Goal: Task Accomplishment & Management: Manage account settings

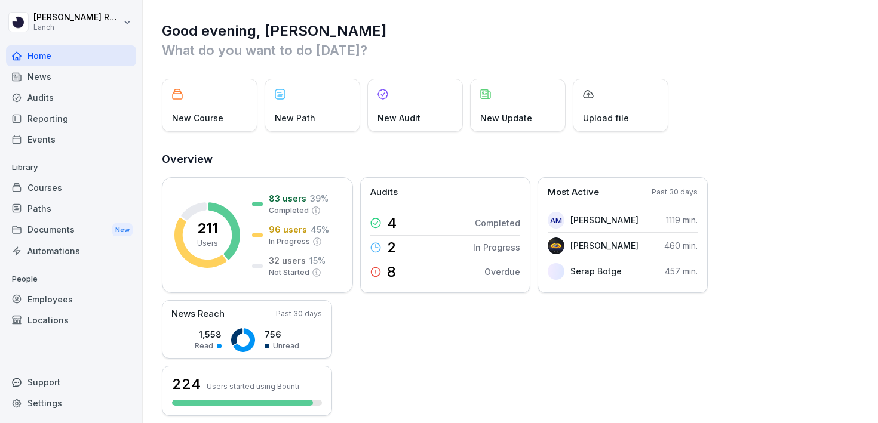
click at [59, 400] on div "Settings" at bounding box center [71, 403] width 130 height 21
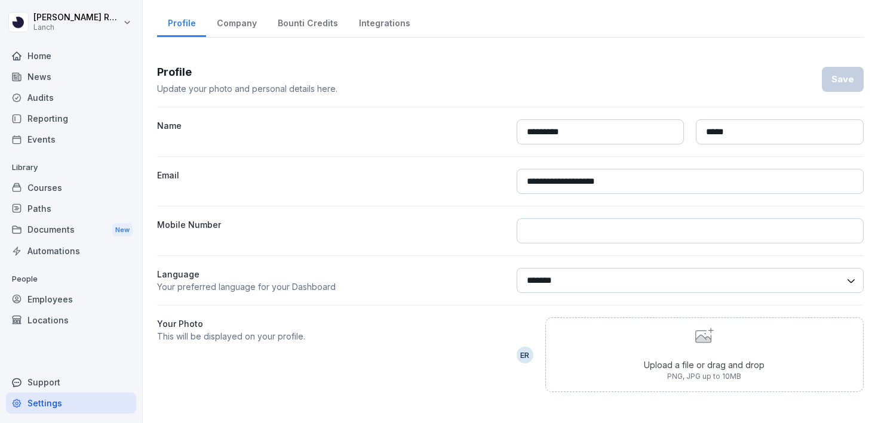
scroll to position [28, 0]
click at [88, 307] on div "Employees" at bounding box center [71, 299] width 130 height 21
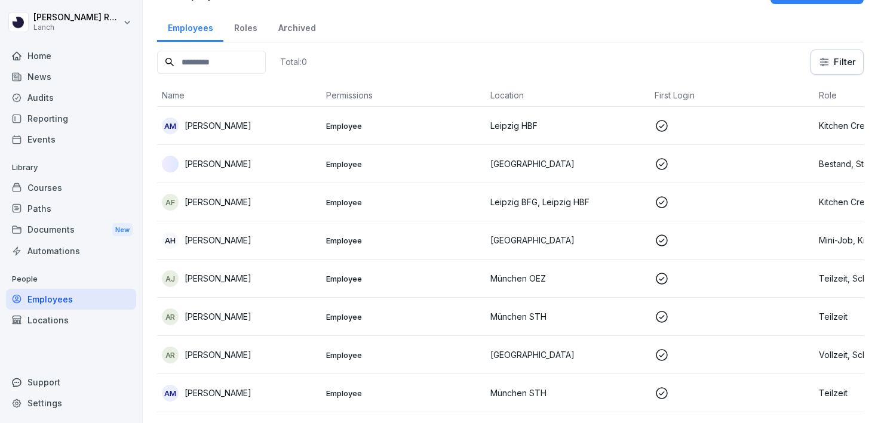
scroll to position [12, 0]
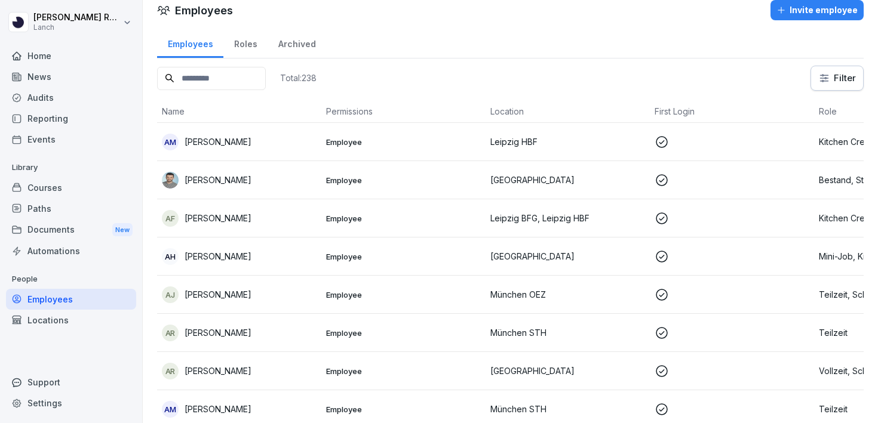
click at [805, 14] on div "Invite employee" at bounding box center [816, 10] width 81 height 13
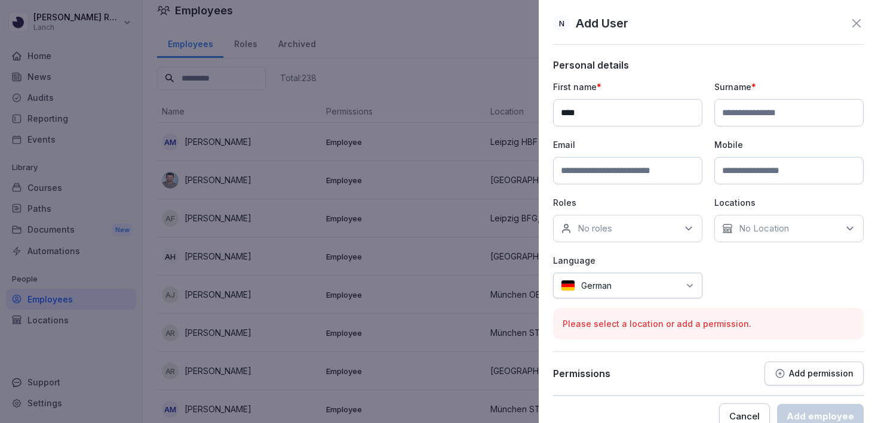
type input "****"
type input "******"
type input "**********"
click at [621, 225] on div "No roles" at bounding box center [627, 228] width 149 height 27
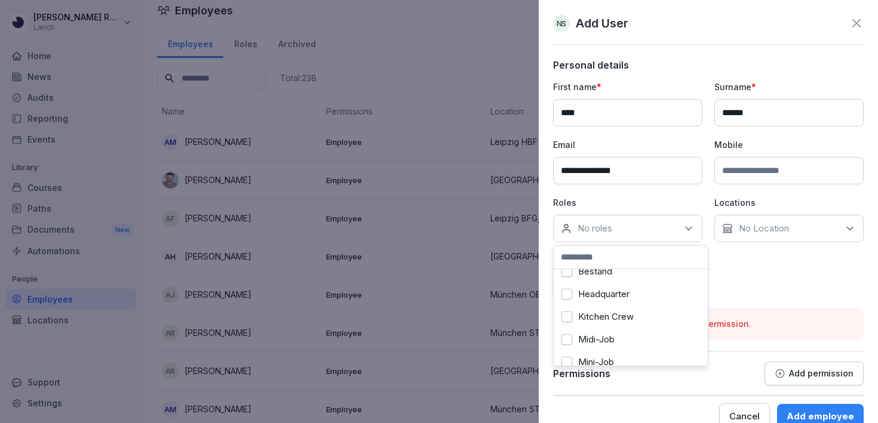
click at [623, 297] on label "Headquarter" at bounding box center [603, 294] width 51 height 11
click at [779, 278] on div "**********" at bounding box center [708, 190] width 311 height 218
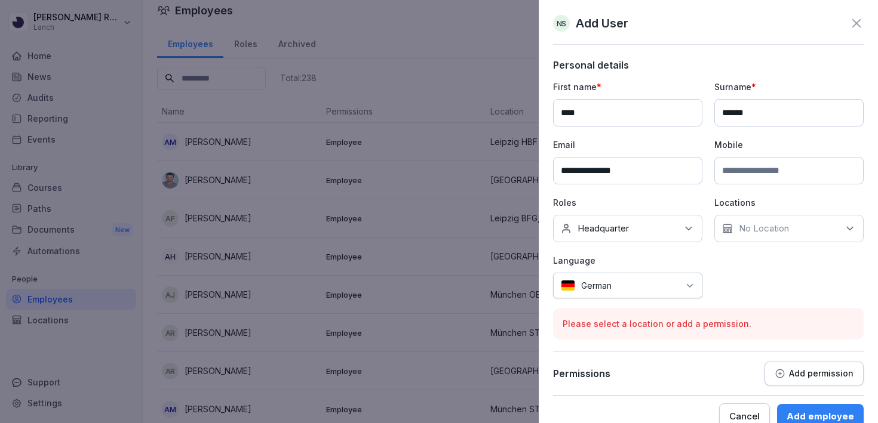
scroll to position [21, 0]
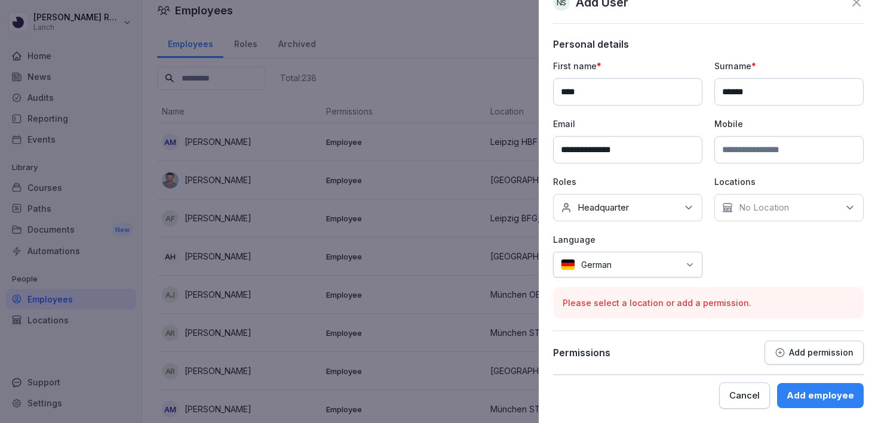
click at [781, 211] on p "No Location" at bounding box center [764, 208] width 50 height 12
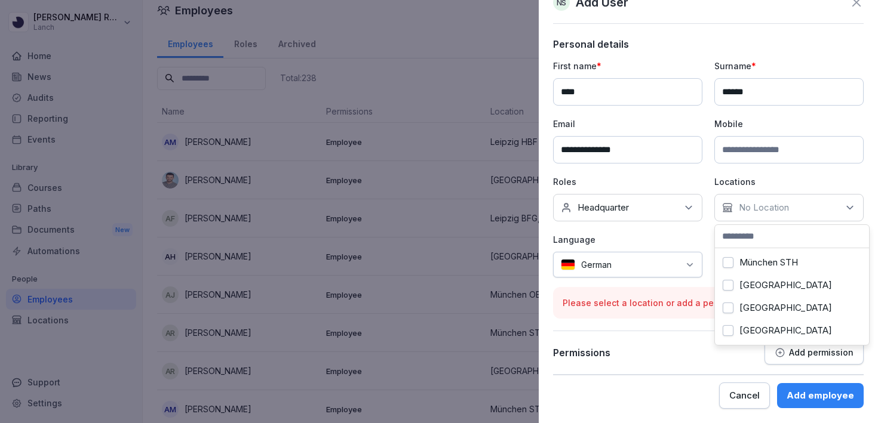
scroll to position [0, 0]
click at [730, 262] on button "[GEOGRAPHIC_DATA]" at bounding box center [728, 262] width 11 height 11
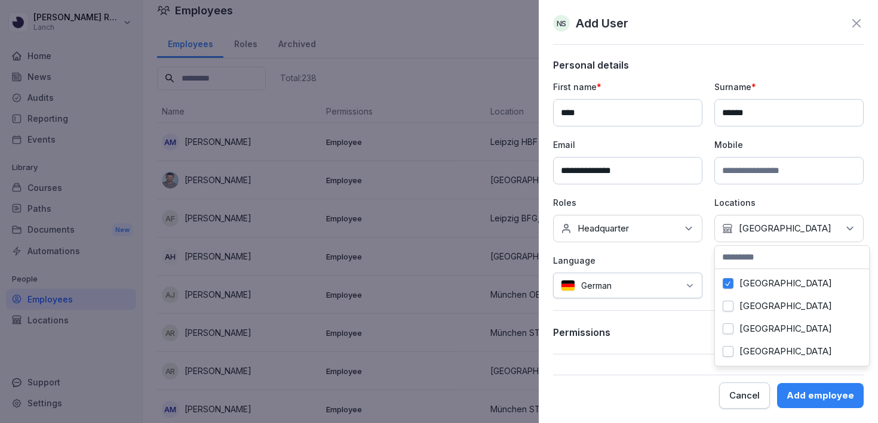
click at [728, 287] on button "[GEOGRAPHIC_DATA]" at bounding box center [728, 283] width 11 height 11
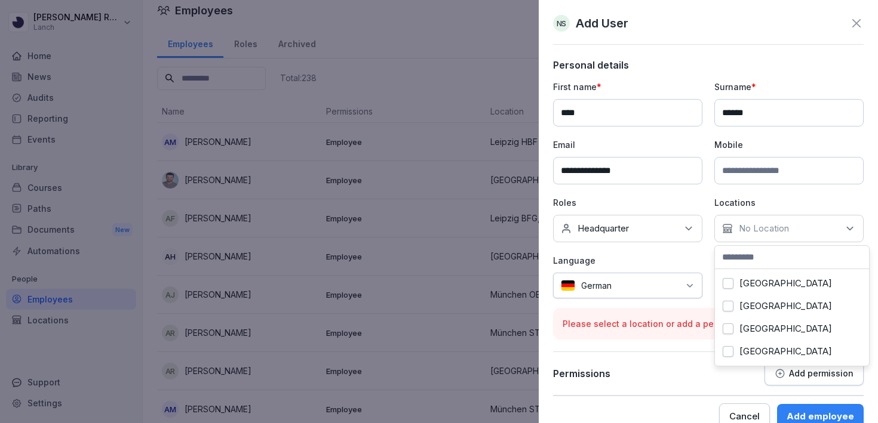
click at [729, 290] on div "[GEOGRAPHIC_DATA]" at bounding box center [792, 283] width 148 height 23
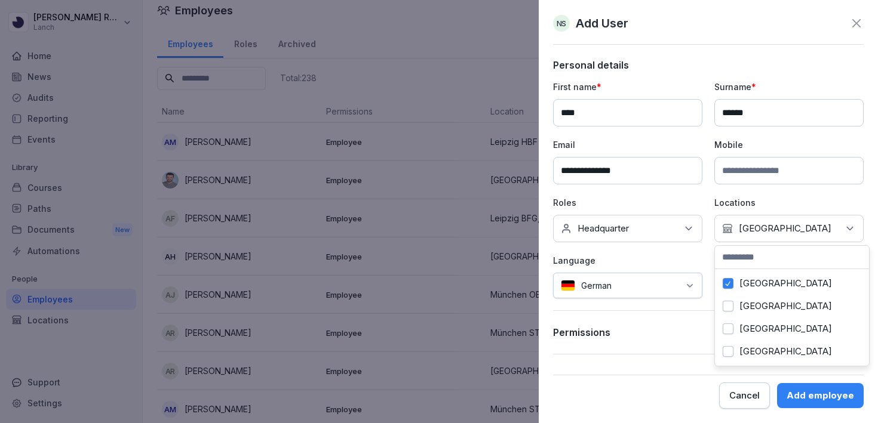
click at [729, 314] on div "[GEOGRAPHIC_DATA]" at bounding box center [792, 306] width 148 height 23
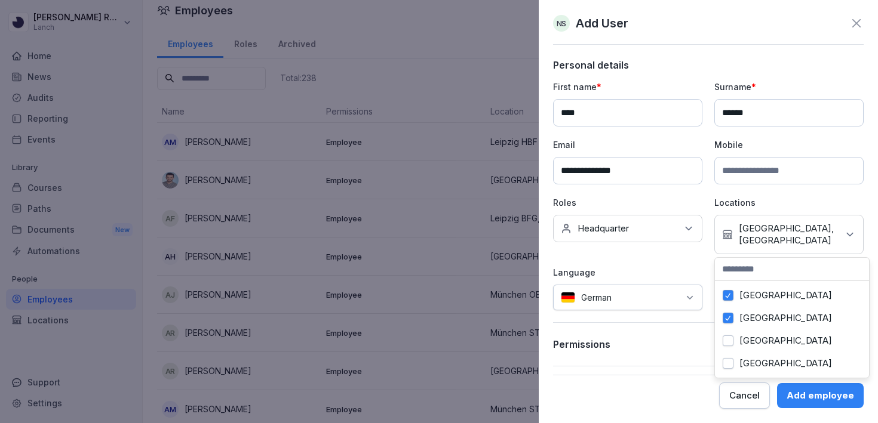
click at [729, 330] on div "[GEOGRAPHIC_DATA]" at bounding box center [792, 341] width 148 height 23
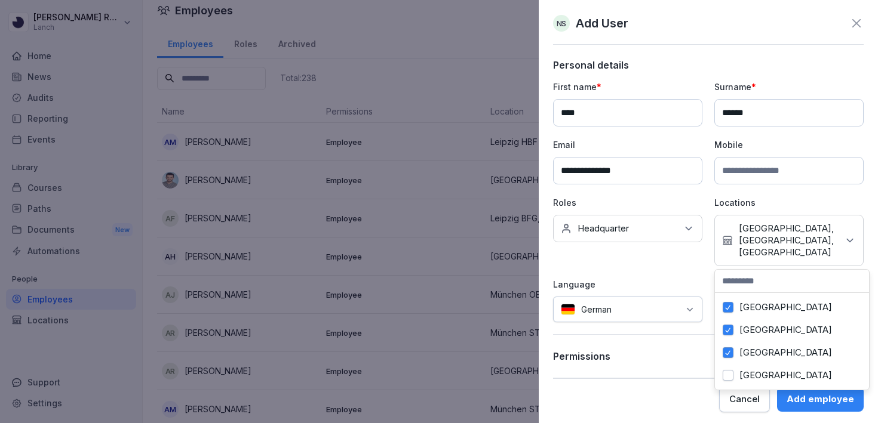
click at [729, 367] on div "[GEOGRAPHIC_DATA]" at bounding box center [792, 375] width 148 height 23
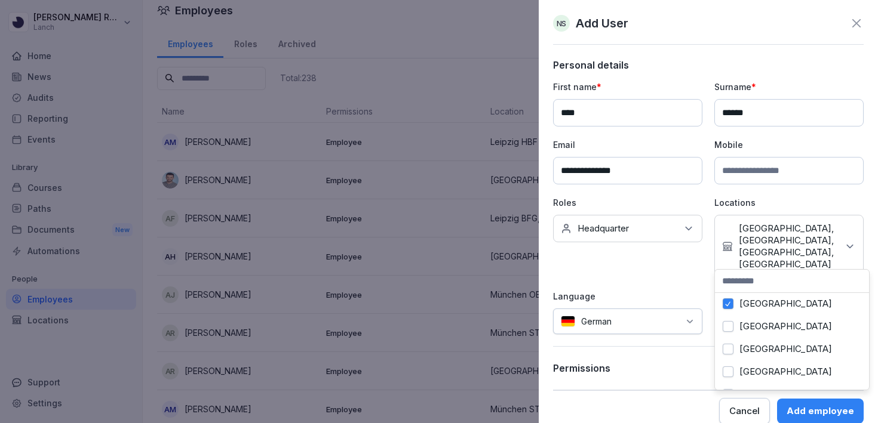
scroll to position [75, 0]
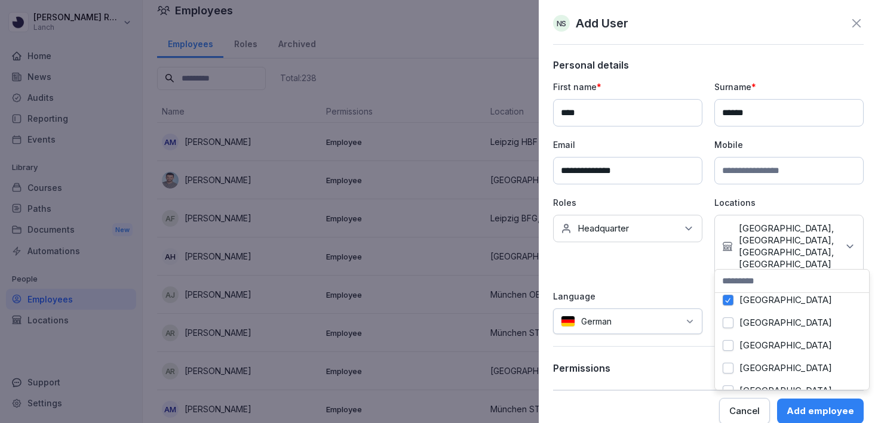
click at [728, 322] on button "[GEOGRAPHIC_DATA]" at bounding box center [728, 323] width 11 height 11
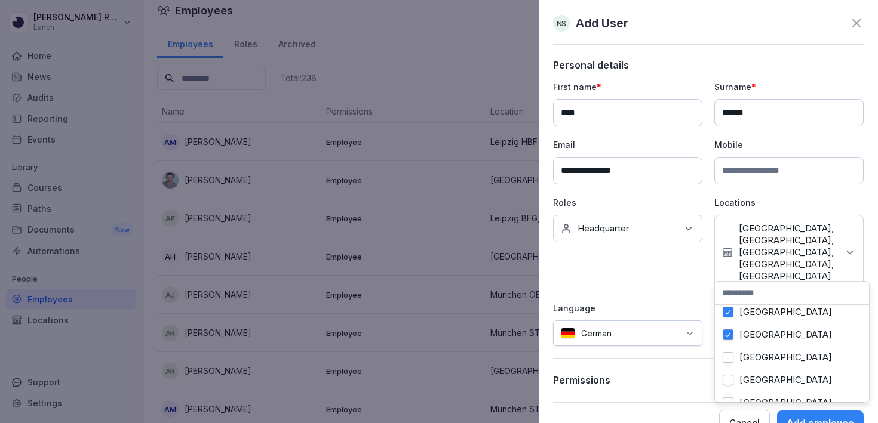
click at [730, 351] on div "[GEOGRAPHIC_DATA]" at bounding box center [792, 357] width 148 height 23
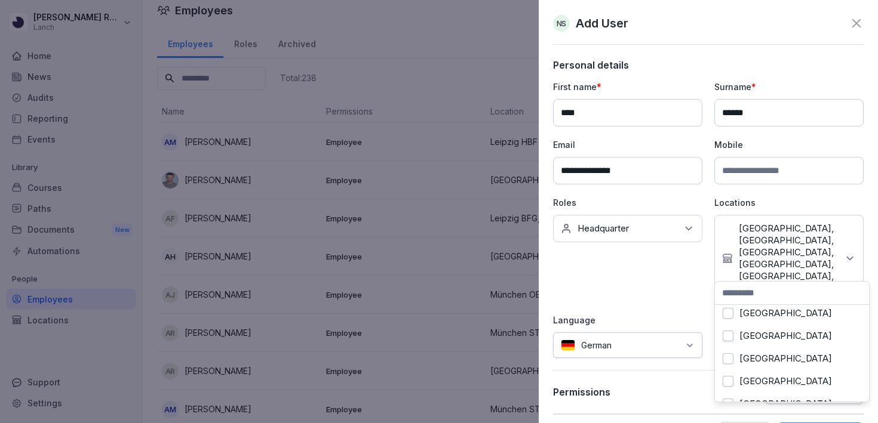
scroll to position [143, 0]
click at [730, 317] on button "[GEOGRAPHIC_DATA]" at bounding box center [728, 312] width 11 height 11
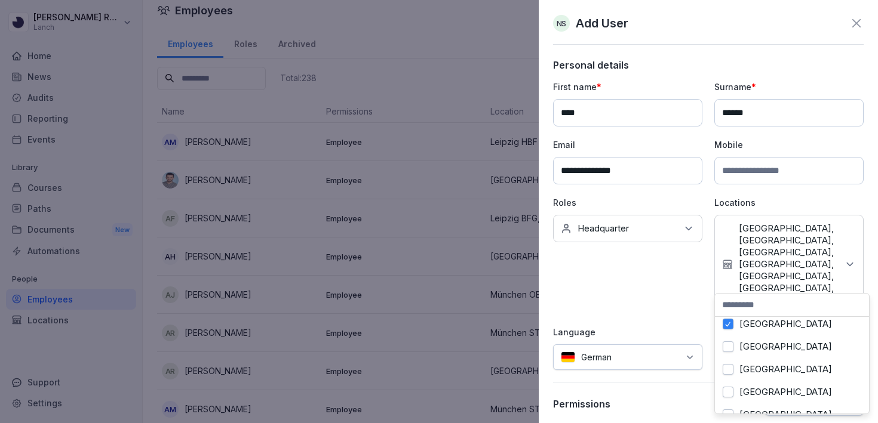
click at [730, 342] on button "[GEOGRAPHIC_DATA]" at bounding box center [728, 347] width 11 height 11
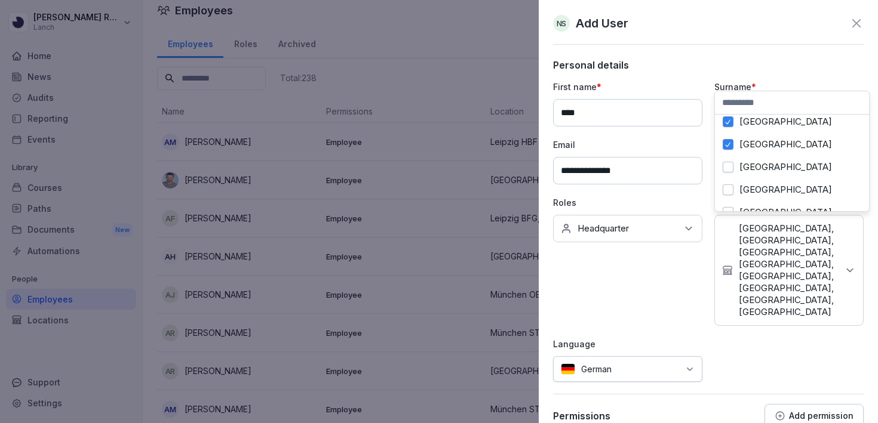
click at [729, 170] on button "[GEOGRAPHIC_DATA]" at bounding box center [728, 167] width 11 height 11
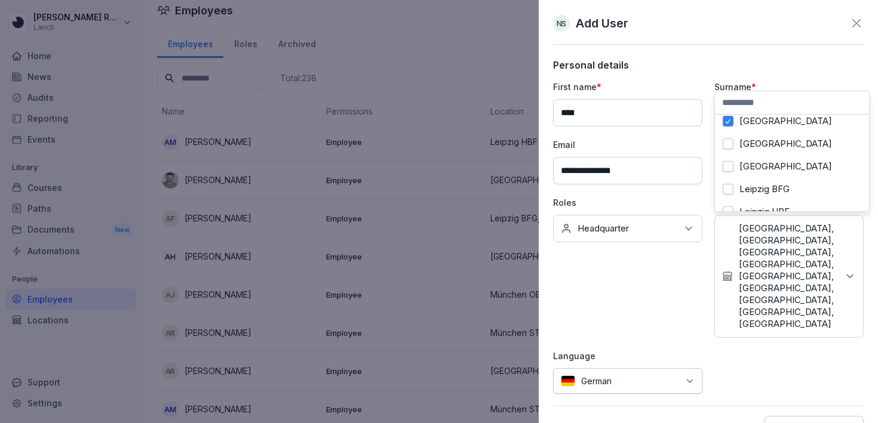
scroll to position [191, 0]
click at [728, 138] on button "[GEOGRAPHIC_DATA]" at bounding box center [728, 142] width 11 height 11
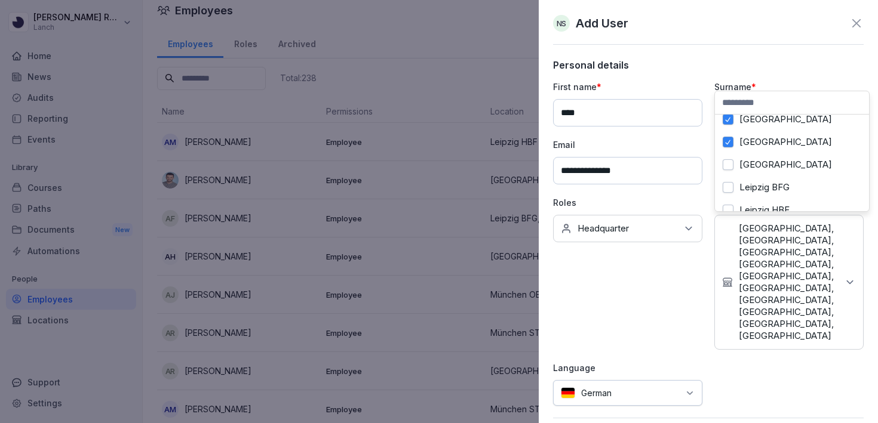
click at [729, 167] on button "[GEOGRAPHIC_DATA]" at bounding box center [728, 164] width 11 height 11
click at [729, 192] on button "Leipzig BFG" at bounding box center [728, 187] width 11 height 11
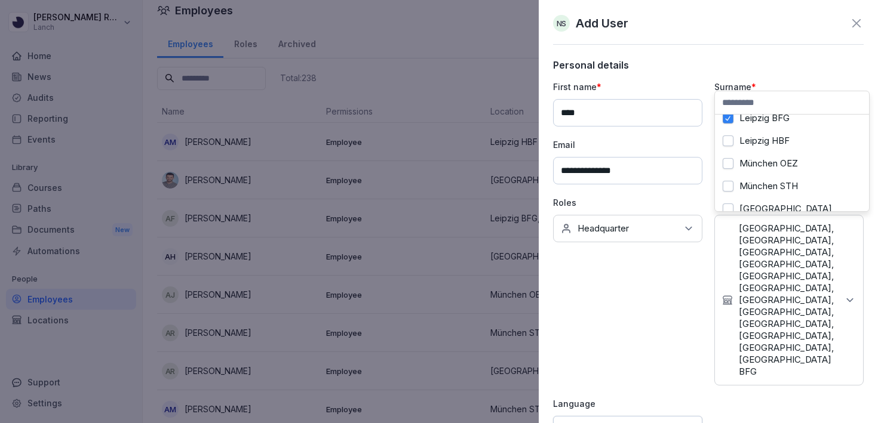
scroll to position [271, 0]
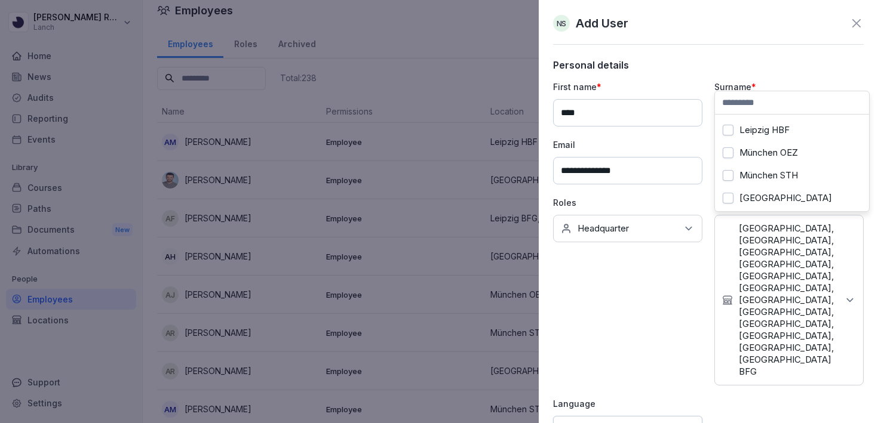
click at [760, 122] on div "Leipzig HBF" at bounding box center [792, 130] width 148 height 23
click at [762, 153] on label "München OEZ" at bounding box center [768, 153] width 59 height 11
click at [761, 177] on label "München STH" at bounding box center [768, 175] width 59 height 11
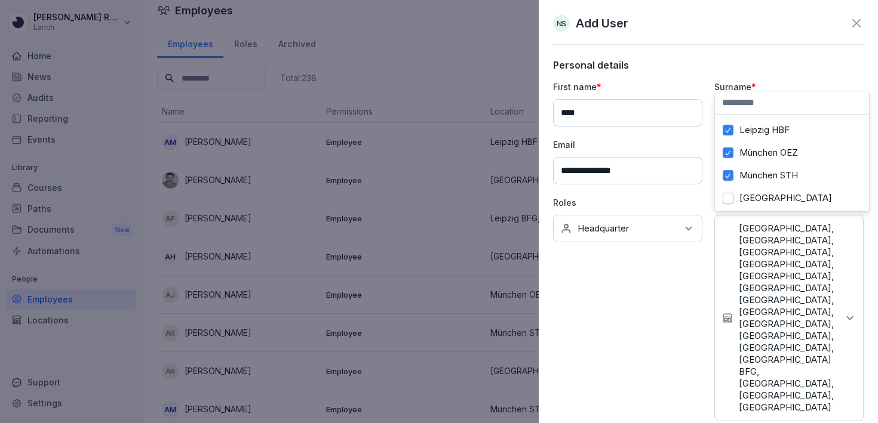
click at [761, 192] on div "[GEOGRAPHIC_DATA]" at bounding box center [792, 198] width 148 height 23
click at [757, 178] on label "[GEOGRAPHIC_DATA]" at bounding box center [785, 174] width 93 height 11
click at [763, 196] on label "[GEOGRAPHIC_DATA]" at bounding box center [785, 197] width 93 height 11
click at [692, 329] on div "Roles No roles Headquarter" at bounding box center [627, 327] width 149 height 261
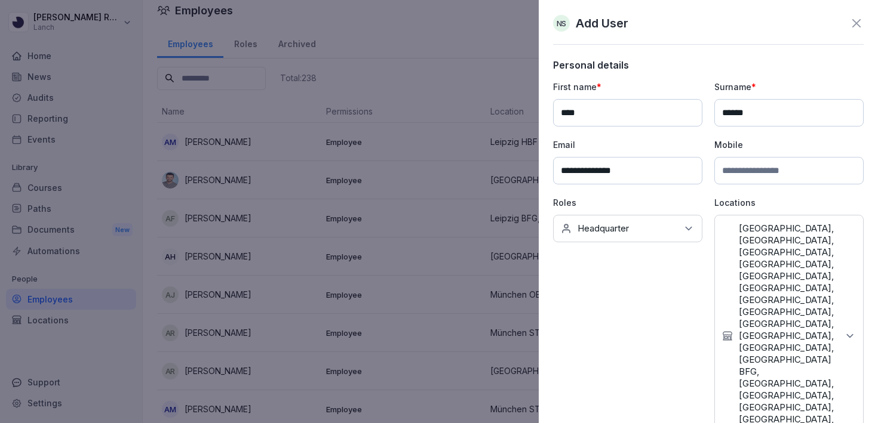
scroll to position [123, 0]
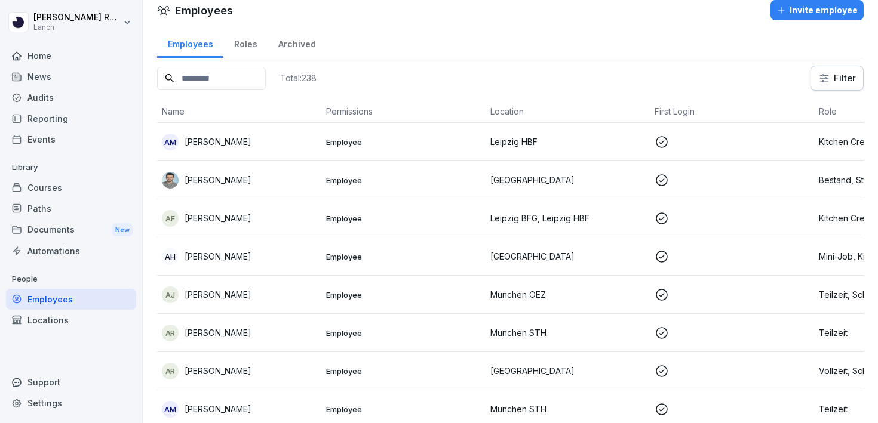
click at [217, 71] on input at bounding box center [211, 78] width 109 height 23
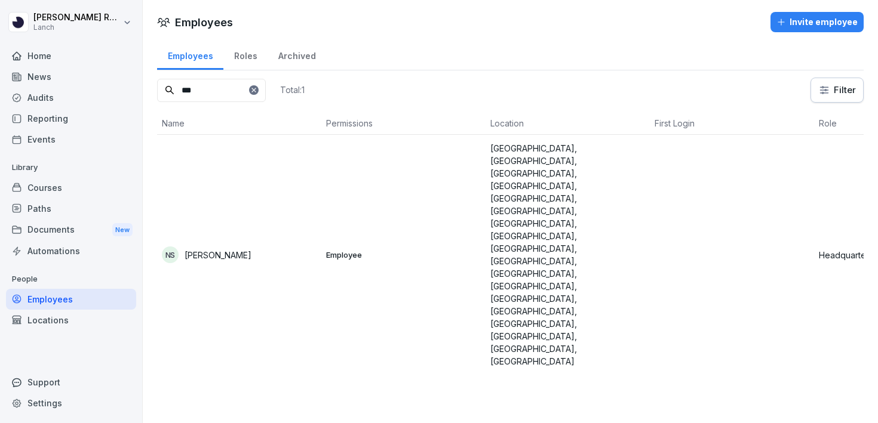
type input "***"
click at [197, 249] on p "[PERSON_NAME]" at bounding box center [218, 255] width 67 height 13
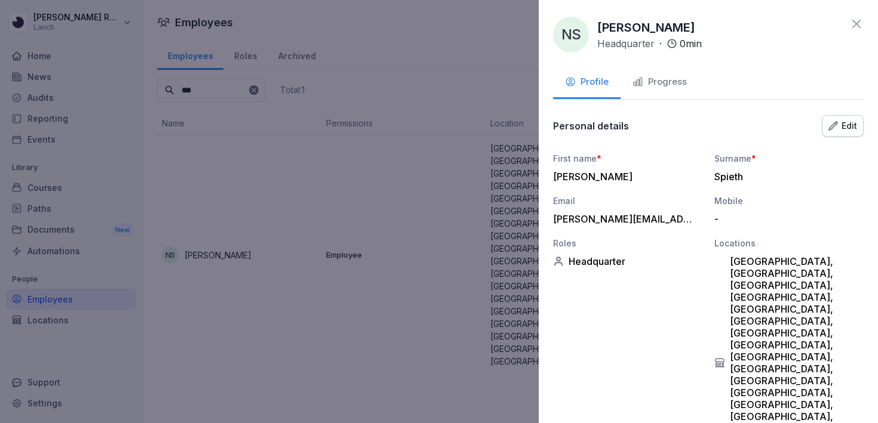
click at [840, 134] on button "Edit" at bounding box center [843, 126] width 42 height 22
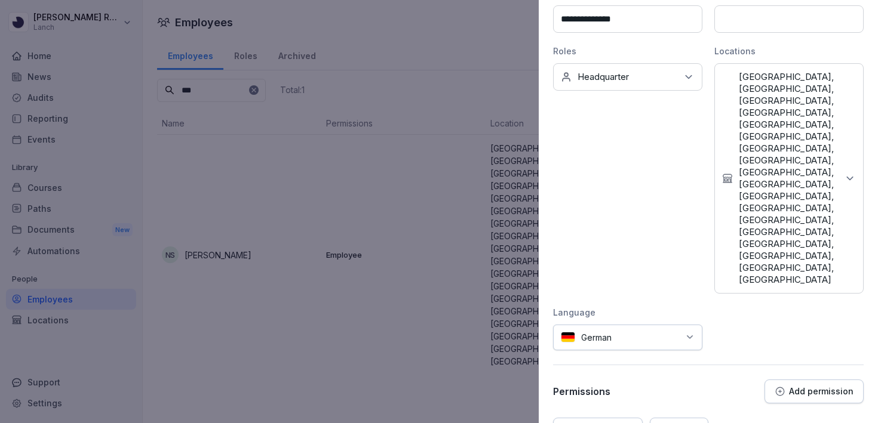
scroll to position [231, 0]
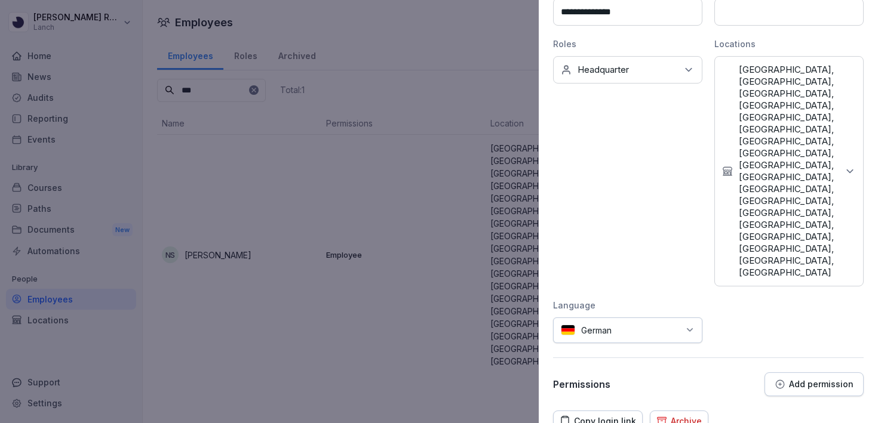
click at [817, 380] on p "Add permission" at bounding box center [821, 385] width 65 height 10
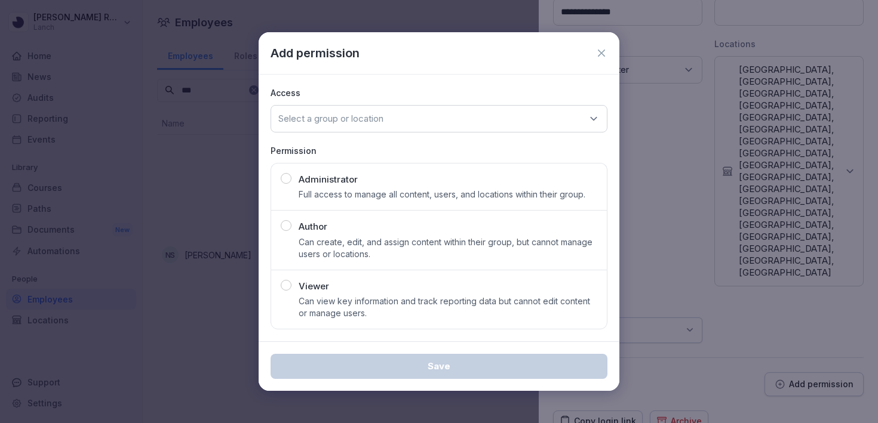
click at [385, 184] on div "Administrator Full access to manage all content, users, and locations within th…" at bounding box center [442, 187] width 287 height 28
click at [395, 108] on div "Select a group or location" at bounding box center [439, 118] width 337 height 27
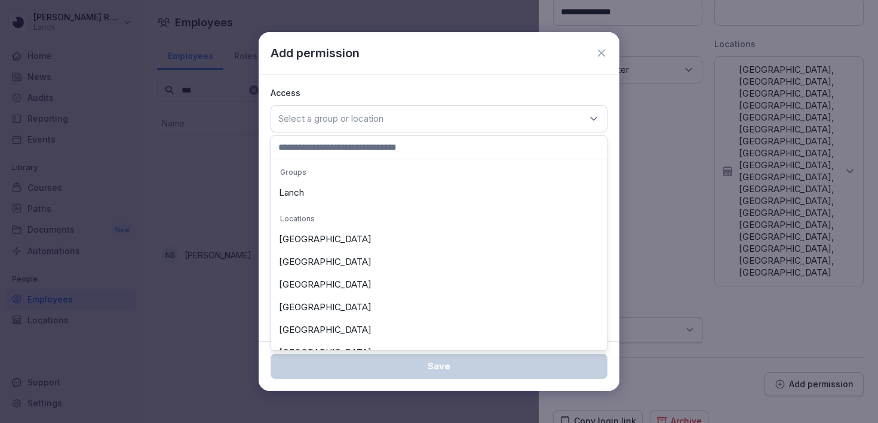
click at [339, 198] on div "Lanch" at bounding box center [439, 193] width 330 height 23
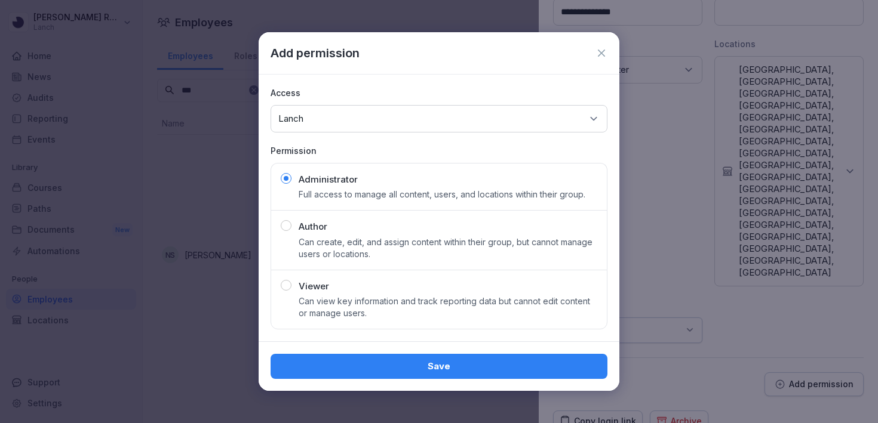
click at [446, 369] on div "Save" at bounding box center [439, 366] width 318 height 13
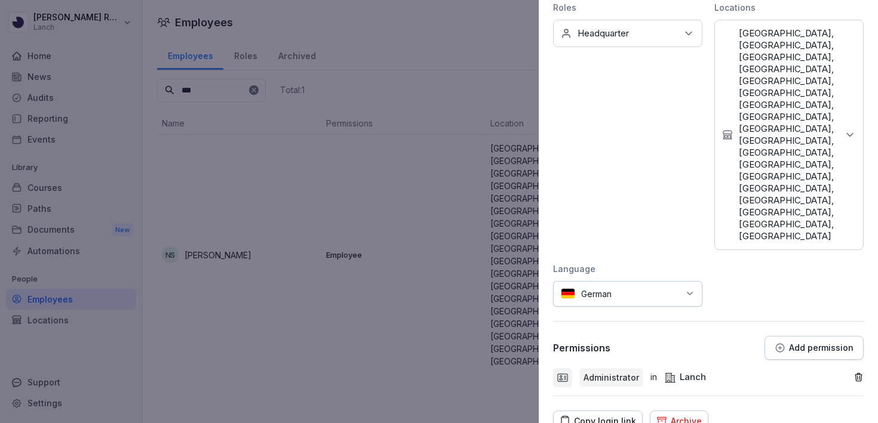
scroll to position [0, 0]
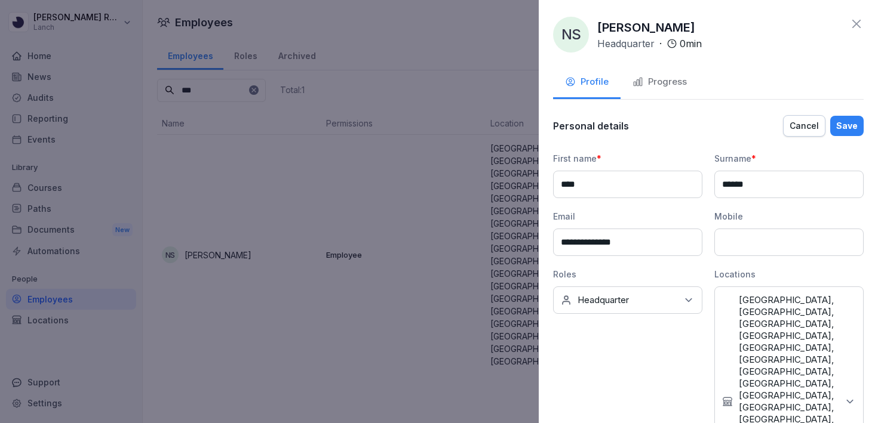
click at [849, 134] on button "Save" at bounding box center [846, 126] width 33 height 20
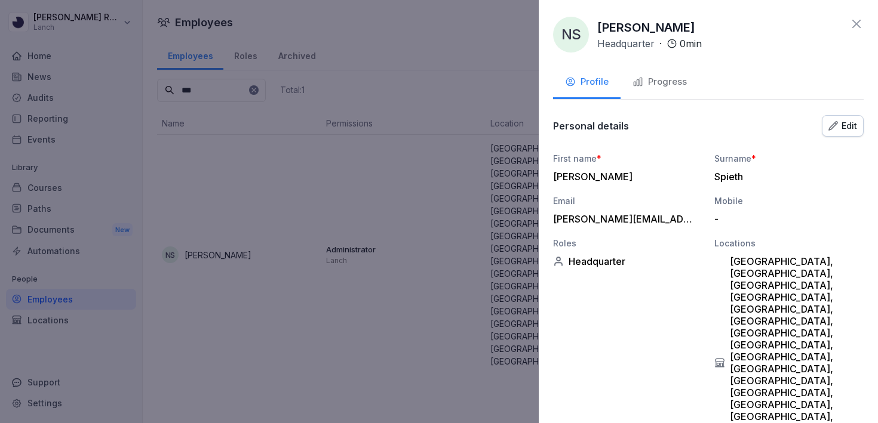
click at [848, 125] on div "Edit" at bounding box center [842, 125] width 29 height 13
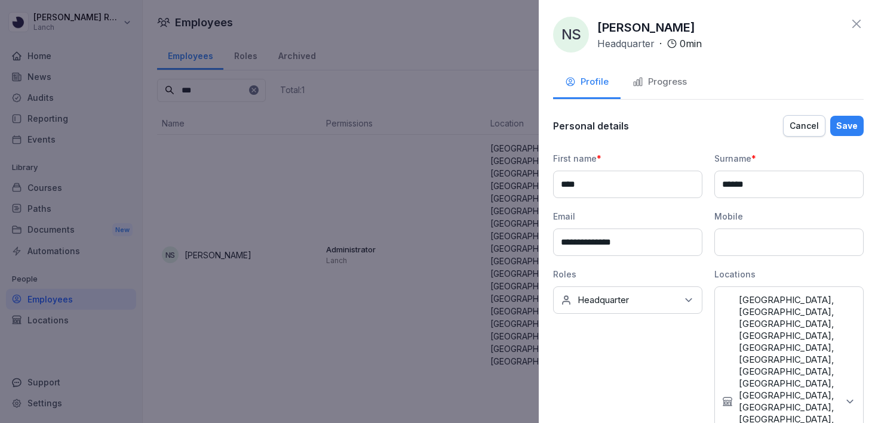
click at [848, 125] on div "Save" at bounding box center [847, 125] width 22 height 13
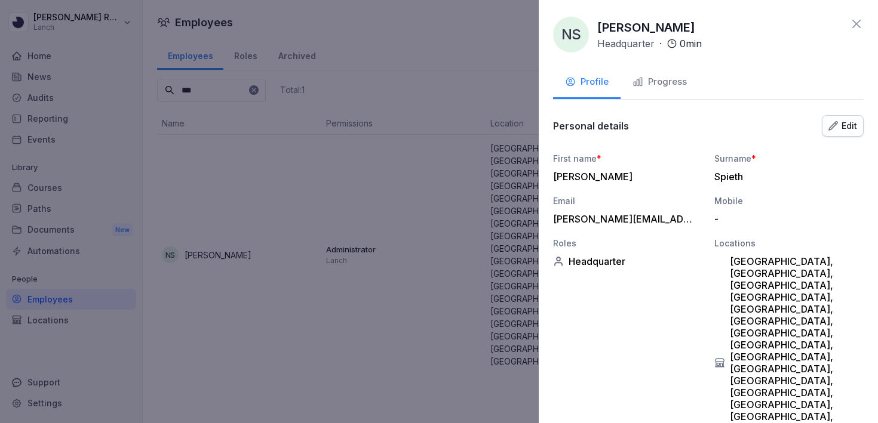
click at [861, 29] on icon at bounding box center [856, 24] width 14 height 14
